Goal: Task Accomplishment & Management: Manage account settings

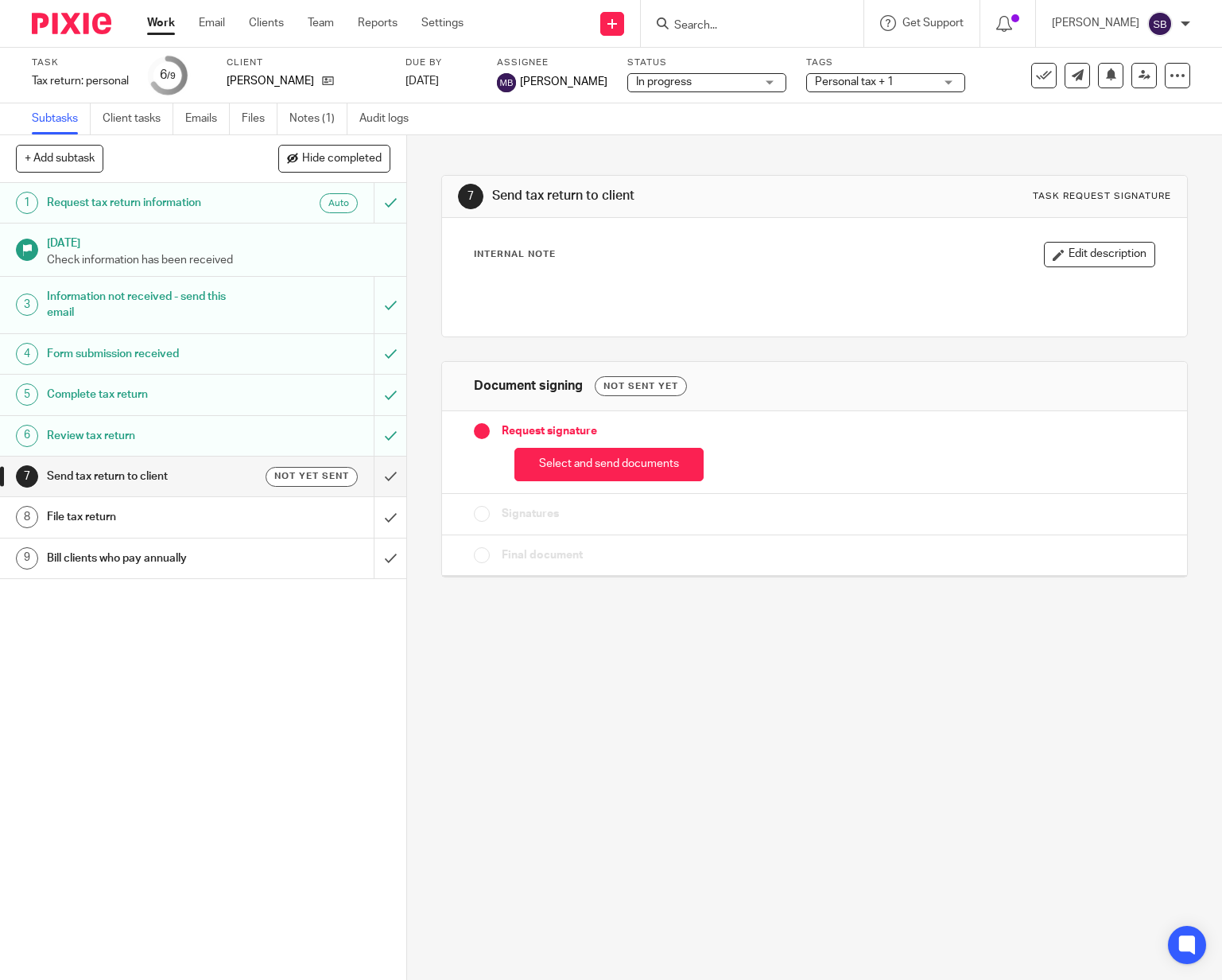
click at [705, 22] on input "Search" at bounding box center [744, 26] width 143 height 14
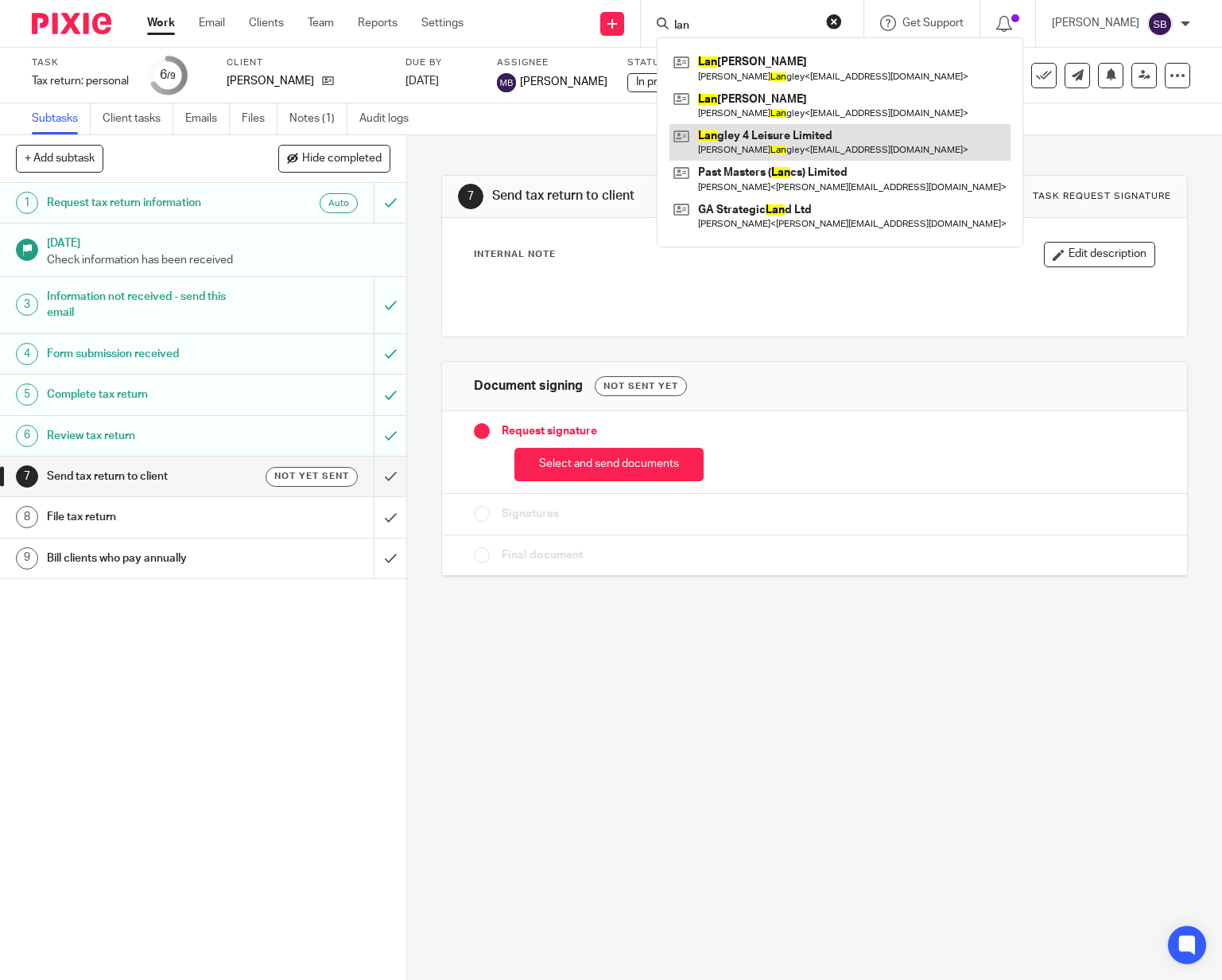
type input "lan"
click at [789, 140] on link at bounding box center [841, 143] width 341 height 37
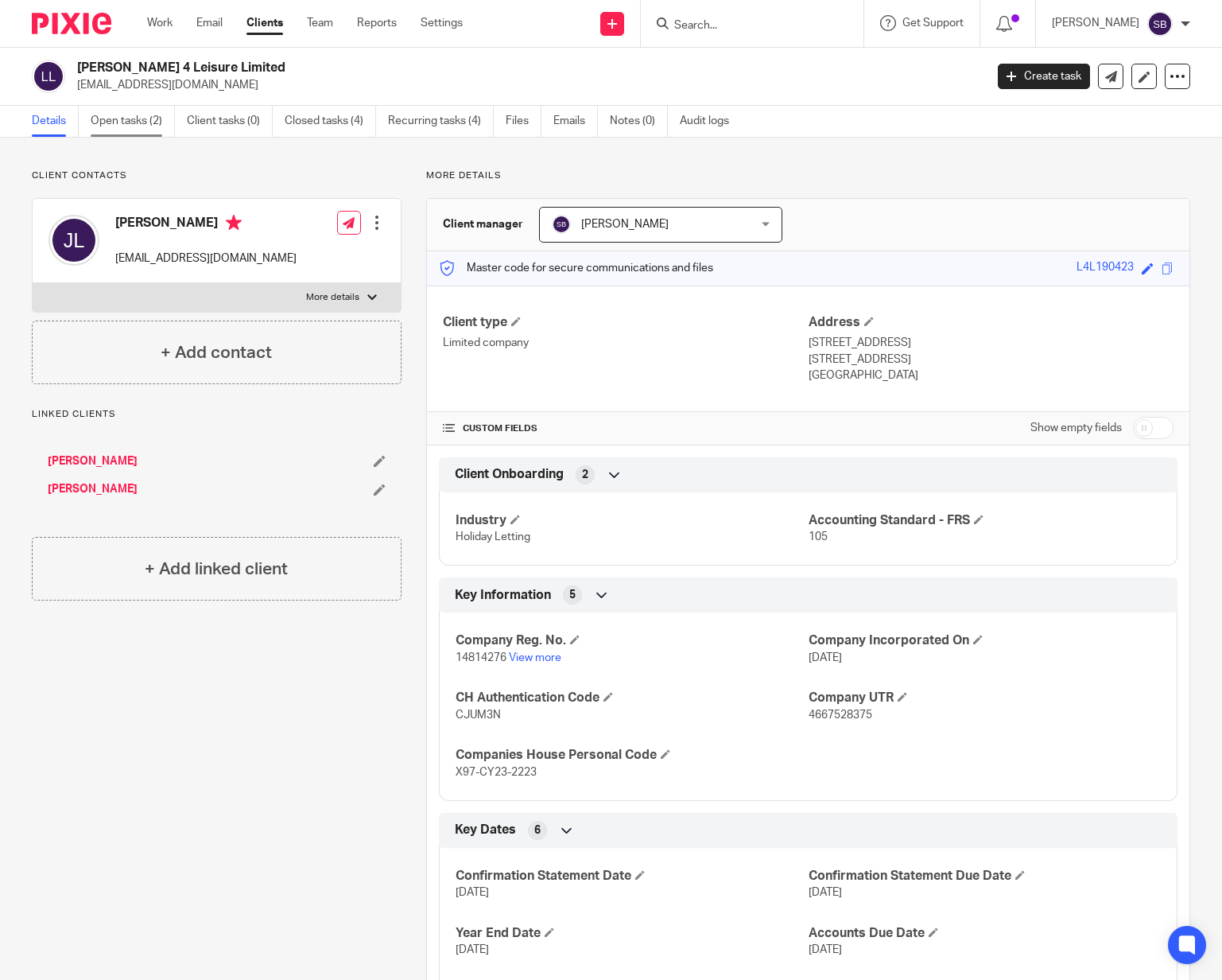
click at [143, 119] on link "Open tasks (2)" at bounding box center [132, 121] width 84 height 31
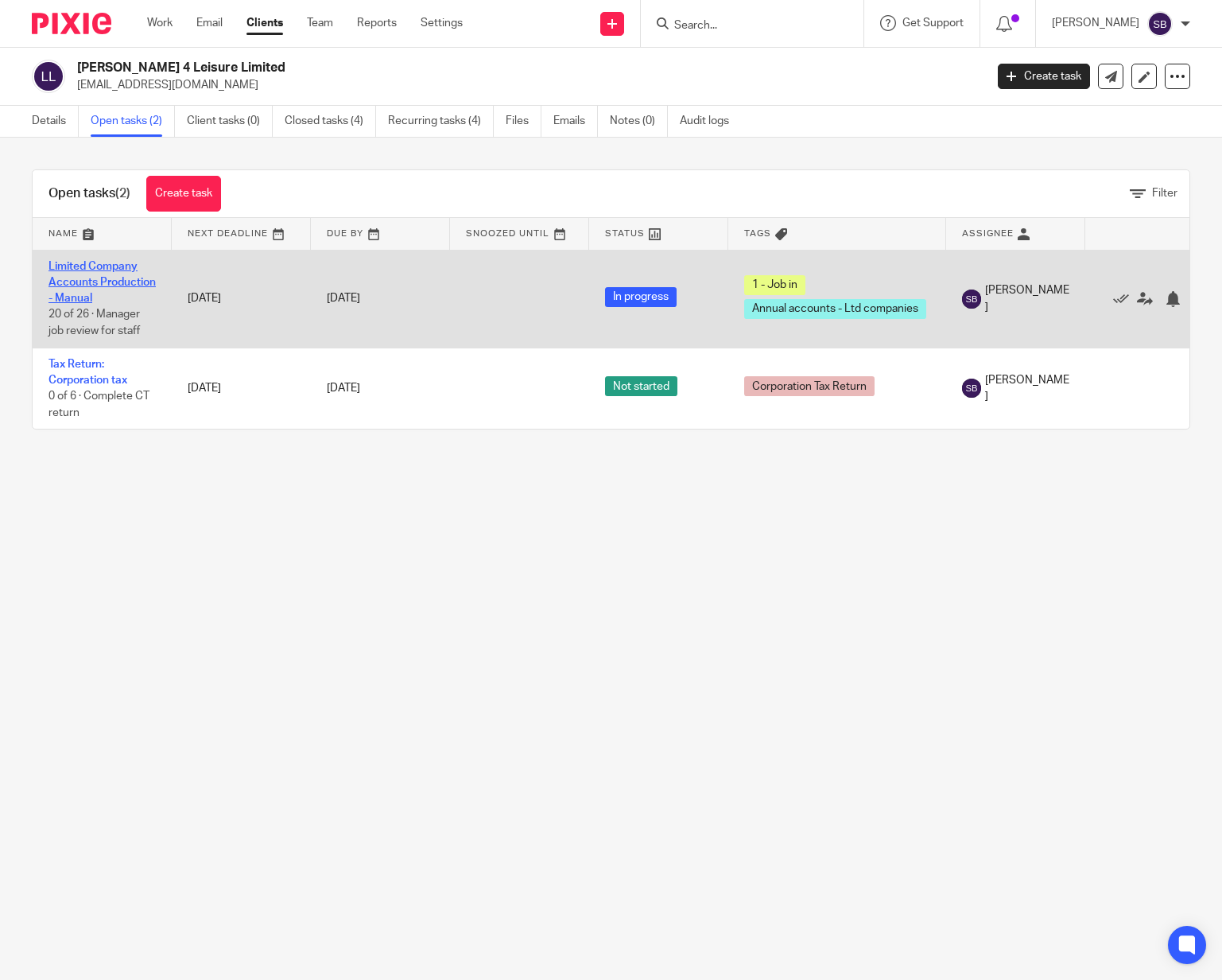
click at [115, 294] on link "Limited Company Accounts Production - Manual" at bounding box center [103, 283] width 107 height 44
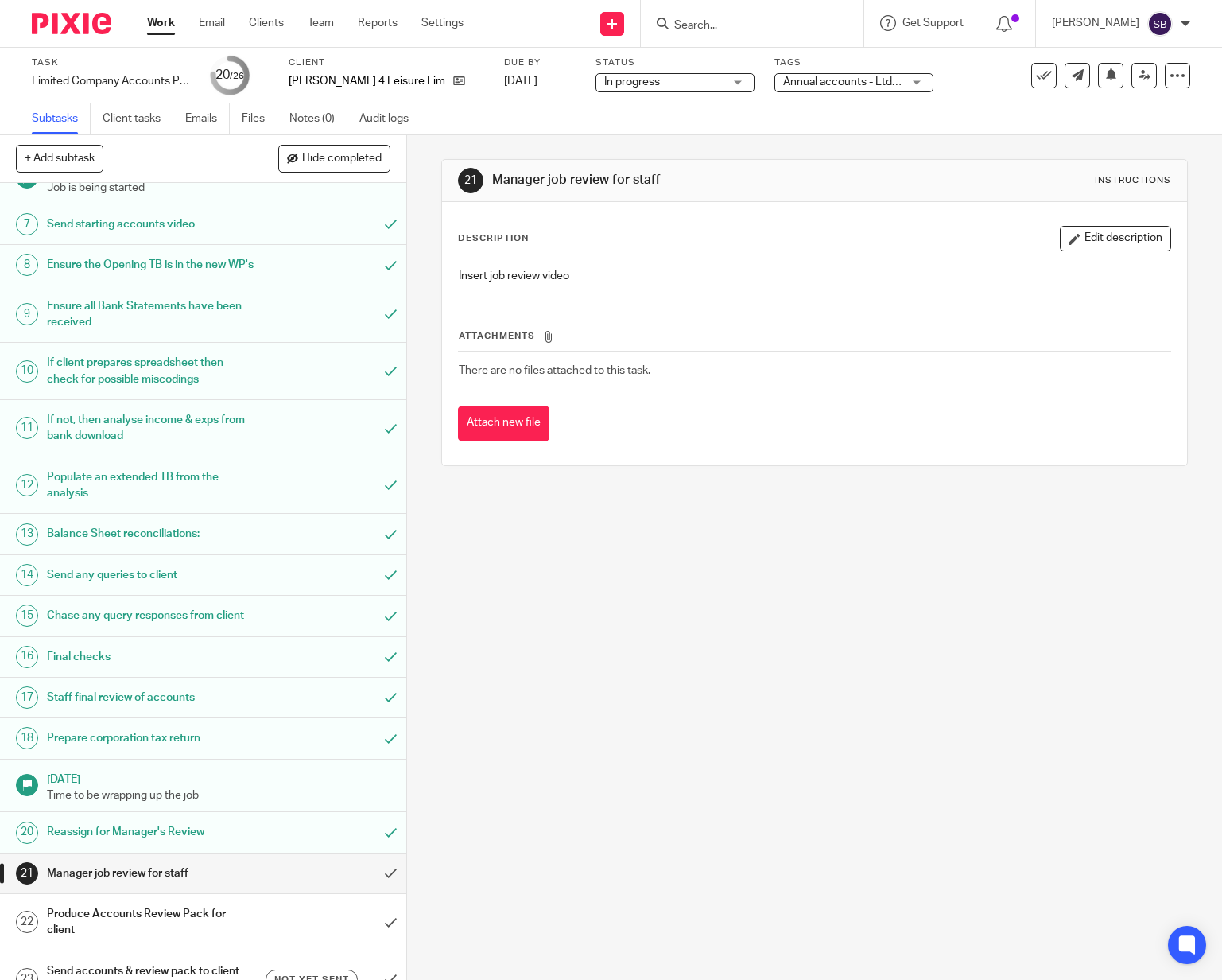
scroll to position [432, 0]
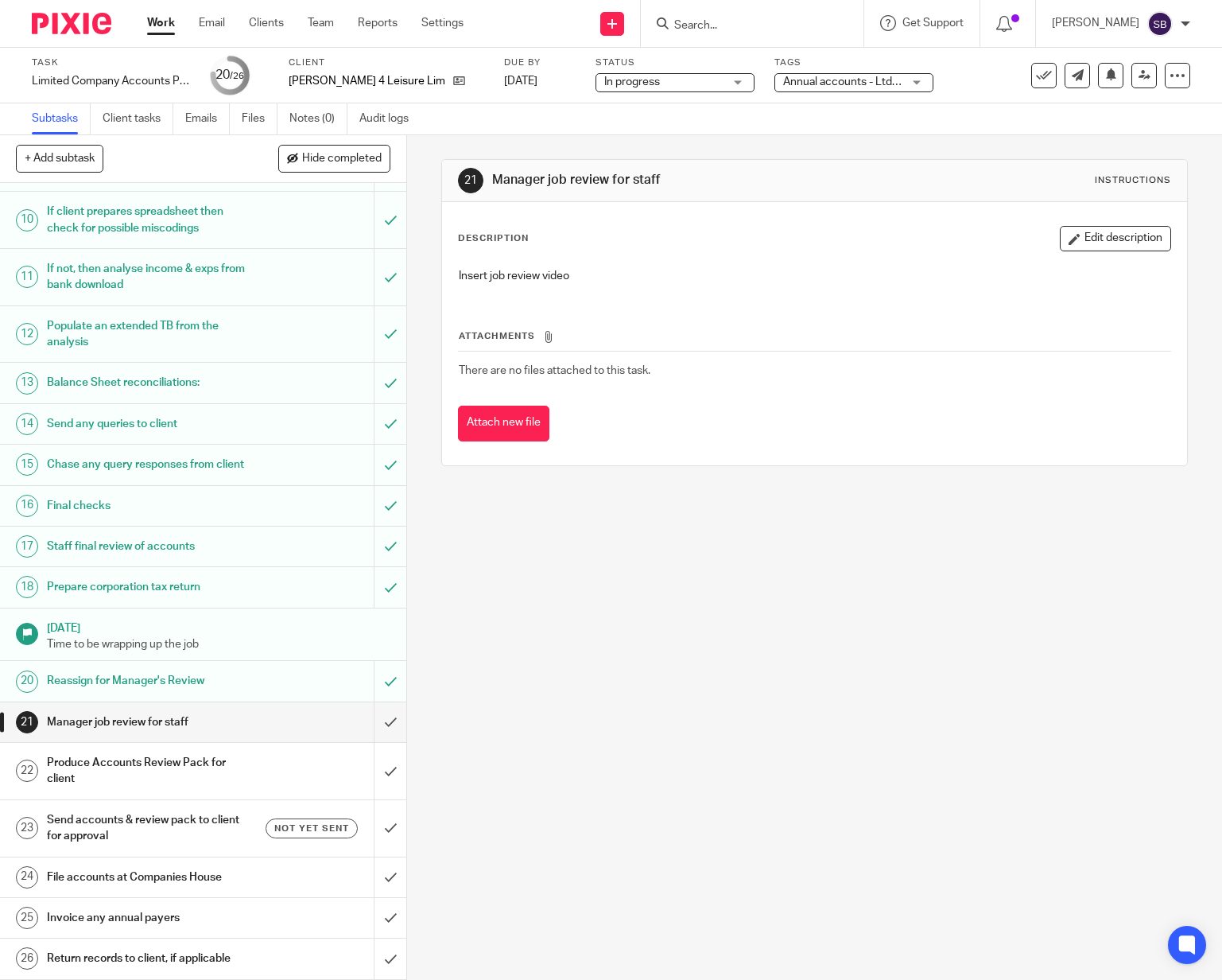
click at [208, 716] on h1 "Manager job review for staff" at bounding box center [151, 722] width 208 height 24
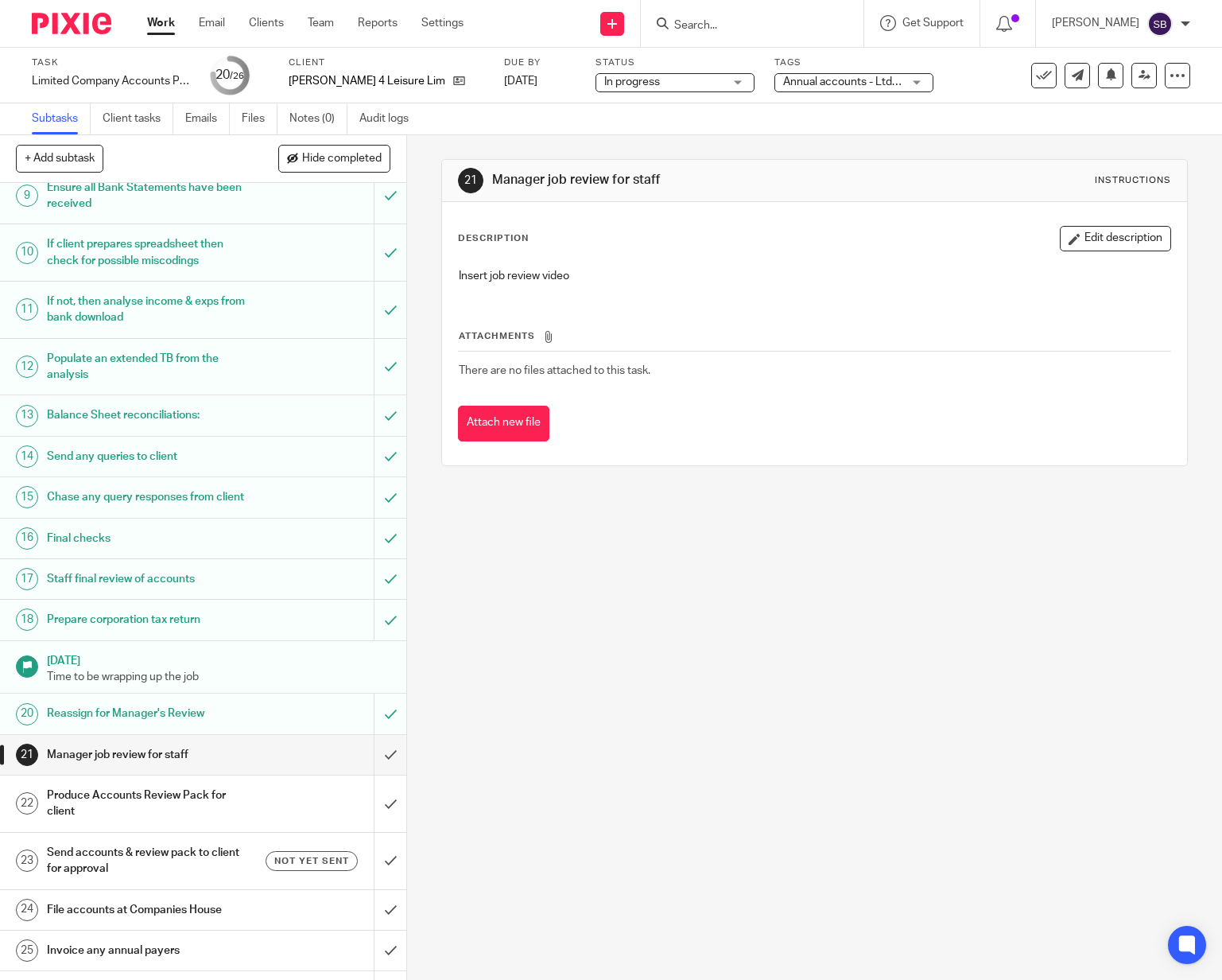
scroll to position [432, 0]
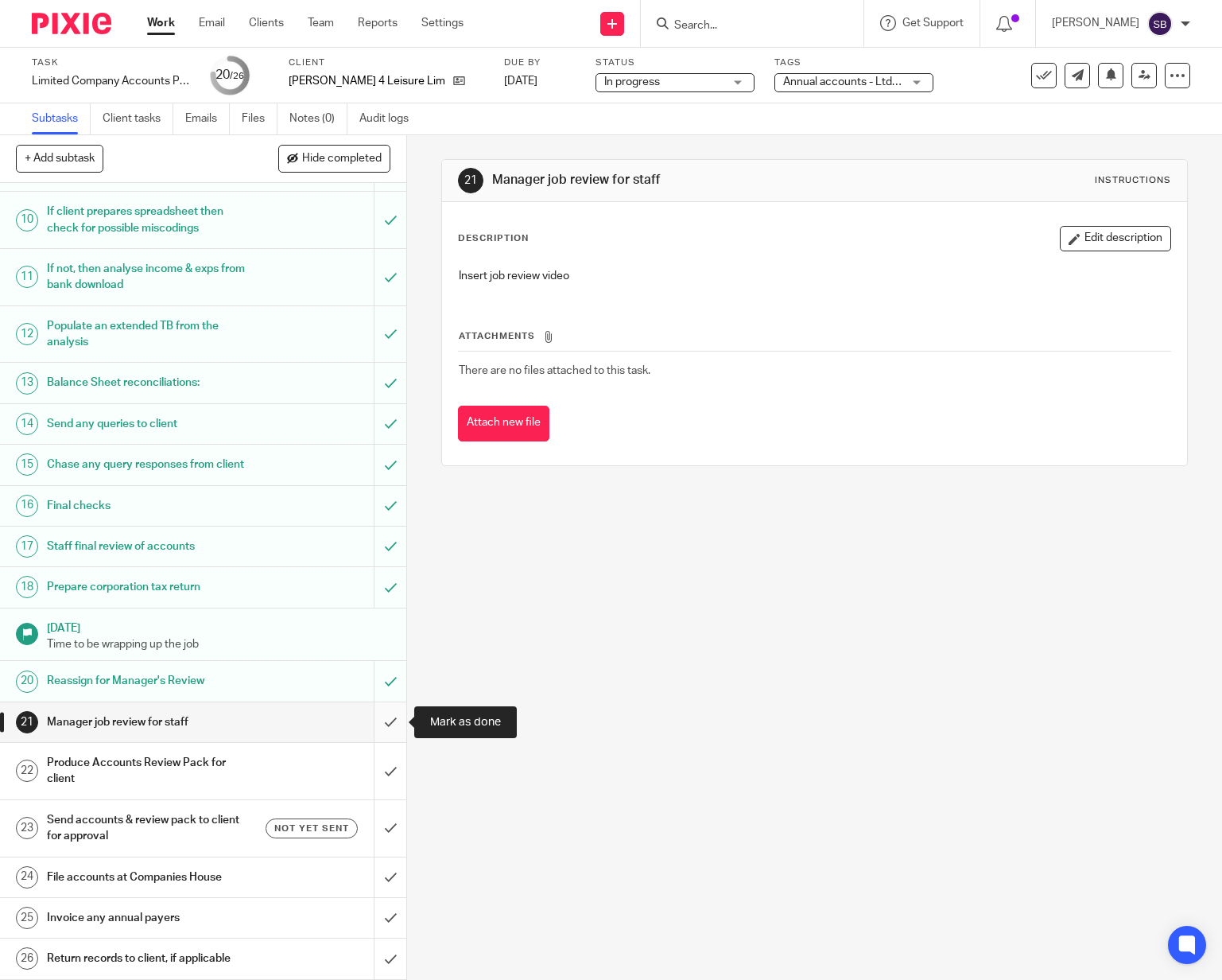
click at [391, 722] on input "submit" at bounding box center [203, 722] width 406 height 40
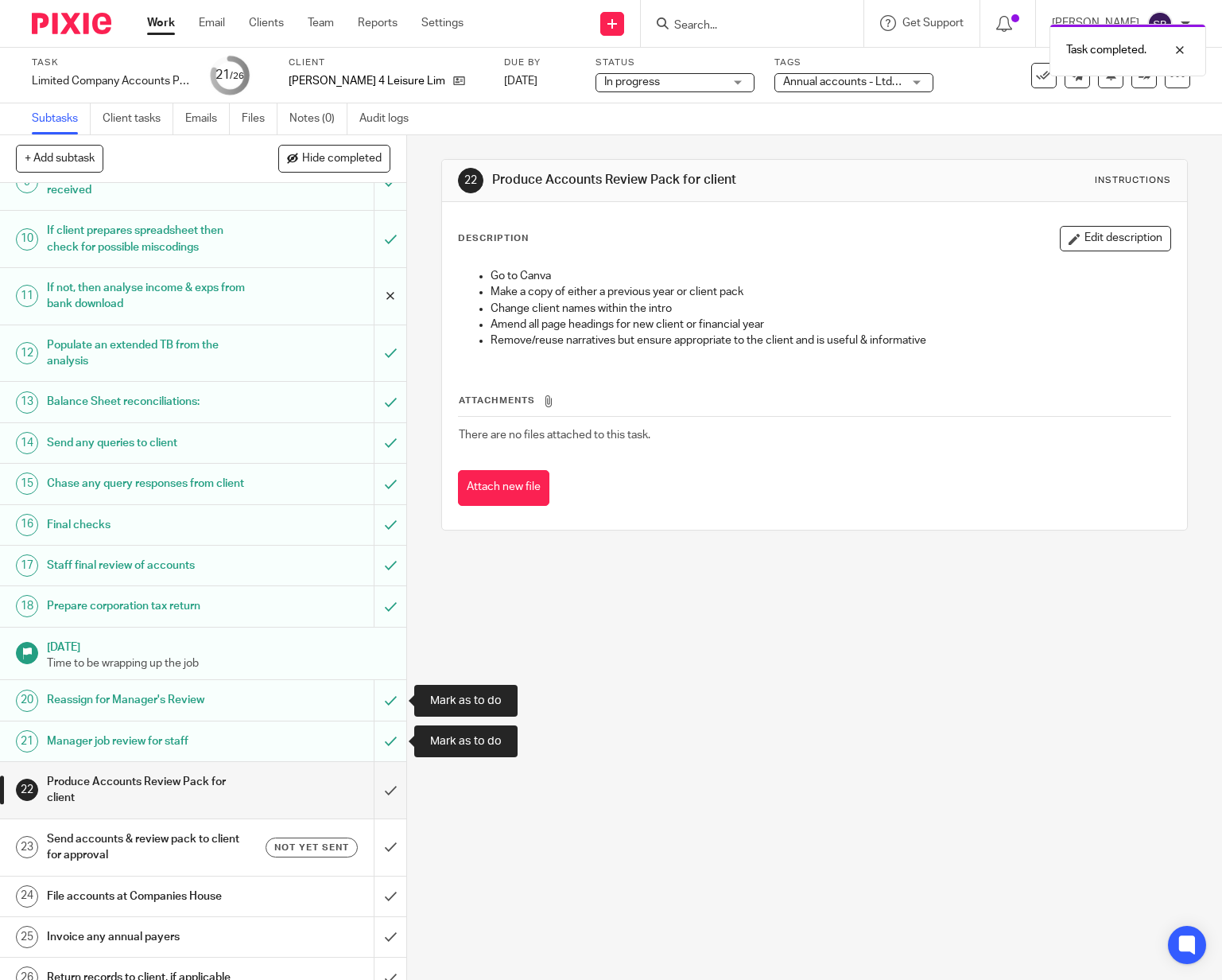
scroll to position [432, 0]
